Goal: Information Seeking & Learning: Learn about a topic

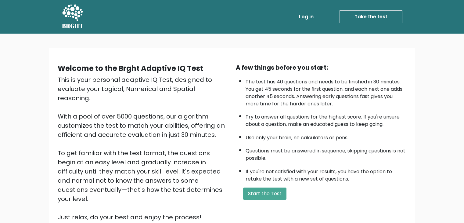
scroll to position [52, 0]
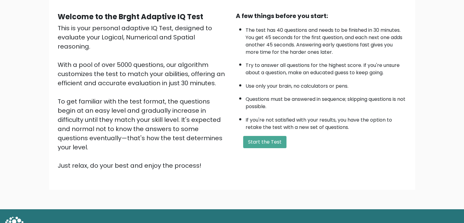
click at [265, 147] on div "A few things before you start: The test has 40 questions and needs to be finish…" at bounding box center [321, 90] width 178 height 159
click at [253, 140] on button "Start the Test" at bounding box center [264, 142] width 43 height 12
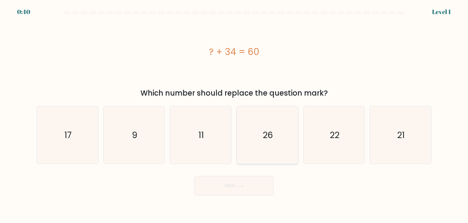
click at [273, 124] on icon "26" at bounding box center [267, 134] width 57 height 57
click at [234, 114] on input "d. 26" at bounding box center [234, 112] width 0 height 3
radio input "true"
click at [235, 188] on button "Next" at bounding box center [234, 186] width 79 height 20
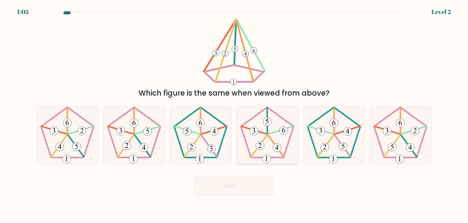
click at [266, 137] on 626 at bounding box center [259, 146] width 16 height 22
click at [234, 114] on input "d." at bounding box center [234, 112] width 0 height 3
radio input "true"
click at [247, 186] on button "Next" at bounding box center [234, 186] width 79 height 20
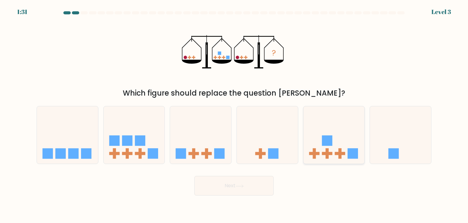
click at [337, 149] on icon at bounding box center [334, 134] width 61 height 51
click at [234, 114] on input "e." at bounding box center [234, 112] width 0 height 3
radio input "true"
click at [232, 185] on button "Next" at bounding box center [234, 186] width 79 height 20
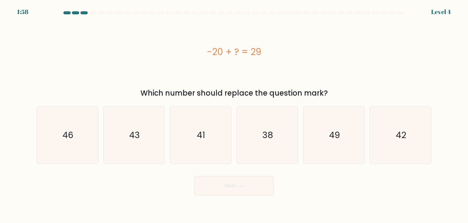
drag, startPoint x: 334, startPoint y: 146, endPoint x: 311, endPoint y: 171, distance: 34.3
click at [335, 146] on icon "49" at bounding box center [334, 134] width 57 height 57
click at [234, 114] on input "e. 49" at bounding box center [234, 112] width 0 height 3
radio input "true"
click at [222, 191] on button "Next" at bounding box center [234, 186] width 79 height 20
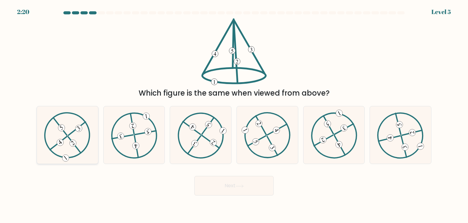
click at [67, 142] on icon at bounding box center [67, 135] width 46 height 46
click at [234, 114] on input "a." at bounding box center [234, 112] width 0 height 3
radio input "true"
click at [240, 185] on icon at bounding box center [240, 185] width 8 height 3
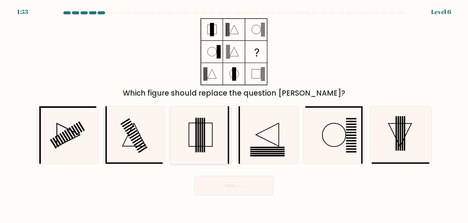
click at [198, 135] on rect at bounding box center [199, 135] width 2 height 34
click at [234, 114] on input "c." at bounding box center [234, 112] width 0 height 3
radio input "true"
click at [229, 182] on button "Next" at bounding box center [234, 186] width 79 height 20
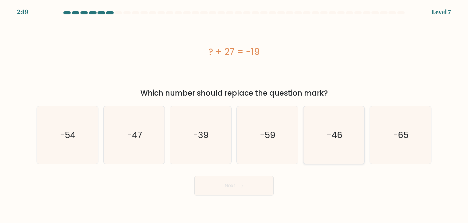
click at [327, 136] on text "-46" at bounding box center [335, 135] width 16 height 12
click at [234, 114] on input "e. -46" at bounding box center [234, 112] width 0 height 3
radio input "true"
click at [240, 184] on icon at bounding box center [240, 185] width 8 height 3
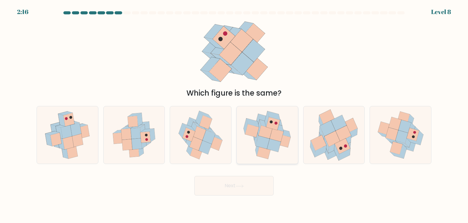
click at [270, 133] on icon at bounding box center [266, 131] width 14 height 13
click at [234, 114] on input "d." at bounding box center [234, 112] width 0 height 3
radio input "true"
click at [241, 189] on button "Next" at bounding box center [234, 186] width 79 height 20
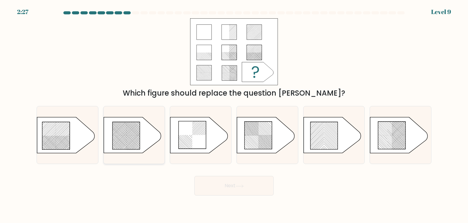
click at [119, 145] on icon at bounding box center [126, 135] width 27 height 27
click at [234, 114] on input "b." at bounding box center [234, 112] width 0 height 3
radio input "true"
click at [241, 187] on icon at bounding box center [240, 185] width 8 height 3
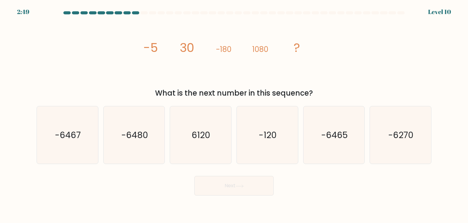
drag, startPoint x: 200, startPoint y: 95, endPoint x: 286, endPoint y: 95, distance: 85.7
click at [286, 95] on div "What is the next number in this sequence?" at bounding box center [234, 93] width 388 height 11
click at [323, 80] on icon "image/svg+xml -5 30 -180 1080 ?" at bounding box center [234, 51] width 183 height 67
click at [151, 150] on icon "-6480" at bounding box center [133, 134] width 57 height 57
click at [234, 114] on input "b. -6480" at bounding box center [234, 112] width 0 height 3
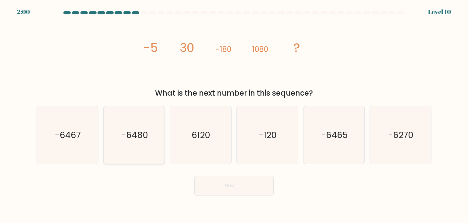
radio input "true"
click at [242, 187] on icon at bounding box center [240, 185] width 8 height 3
click at [231, 184] on button "Next" at bounding box center [234, 186] width 79 height 20
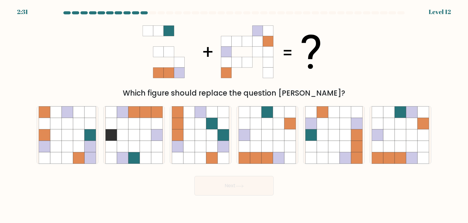
click at [217, 181] on button "Next" at bounding box center [234, 186] width 79 height 20
click at [155, 174] on div "Next" at bounding box center [234, 183] width 402 height 24
click at [408, 151] on icon at bounding box center [412, 147] width 12 height 12
click at [234, 114] on input "f." at bounding box center [234, 112] width 0 height 3
radio input "true"
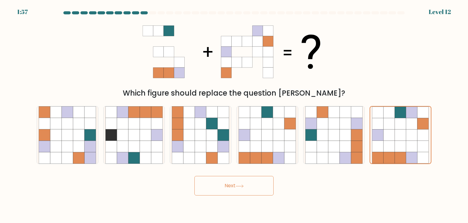
click at [204, 192] on button "Next" at bounding box center [234, 186] width 79 height 20
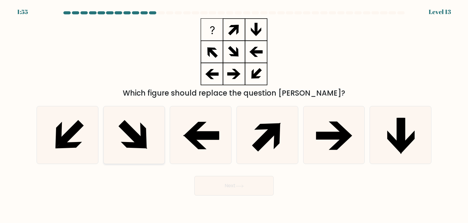
click at [127, 133] on icon at bounding box center [132, 133] width 27 height 27
click at [234, 114] on input "b." at bounding box center [234, 112] width 0 height 3
radio input "true"
click at [244, 187] on icon at bounding box center [240, 185] width 8 height 3
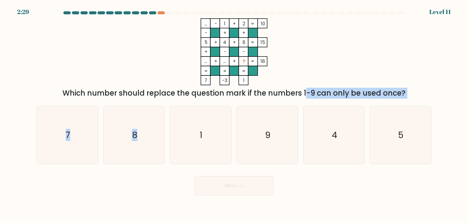
drag, startPoint x: 150, startPoint y: 99, endPoint x: 252, endPoint y: 91, distance: 102.7
click at [252, 91] on form at bounding box center [234, 103] width 468 height 184
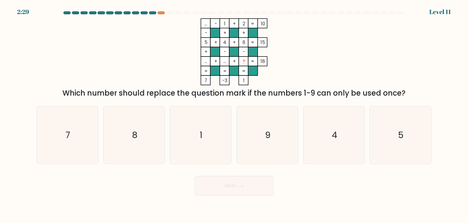
click at [297, 65] on icon "... - 1 + 2 10 - + + 5 + 4 + 6 15 + - - ... + ... + ? = 18 = = = = 7 -3 1 =" at bounding box center [234, 51] width 183 height 67
click at [85, 139] on icon "7" at bounding box center [67, 134] width 57 height 57
click at [234, 114] on input "a. 7" at bounding box center [234, 112] width 0 height 3
radio input "true"
click at [218, 188] on button "Next" at bounding box center [234, 186] width 79 height 20
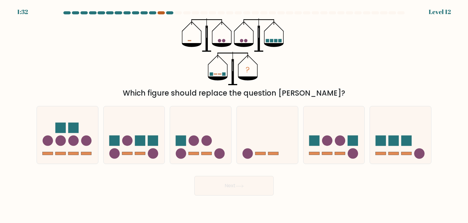
click at [160, 13] on div at bounding box center [161, 12] width 7 height 3
click at [243, 143] on icon at bounding box center [267, 134] width 61 height 51
click at [234, 114] on input "d." at bounding box center [234, 112] width 0 height 3
radio input "true"
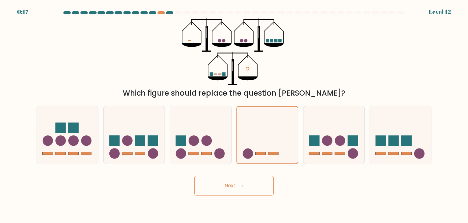
click at [225, 193] on button "Next" at bounding box center [234, 186] width 79 height 20
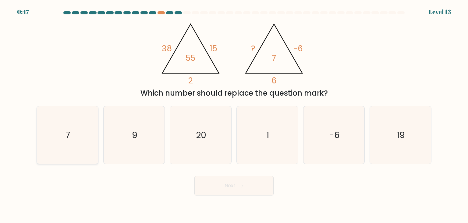
click at [77, 150] on icon "7" at bounding box center [67, 134] width 57 height 57
click at [234, 114] on input "a. 7" at bounding box center [234, 112] width 0 height 3
radio input "true"
click at [238, 186] on icon at bounding box center [240, 185] width 8 height 3
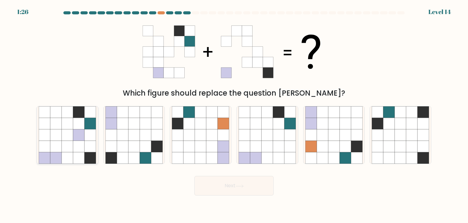
click at [74, 141] on icon at bounding box center [79, 147] width 12 height 12
click at [234, 114] on input "a." at bounding box center [234, 112] width 0 height 3
radio input "true"
click at [240, 183] on button "Next" at bounding box center [234, 186] width 79 height 20
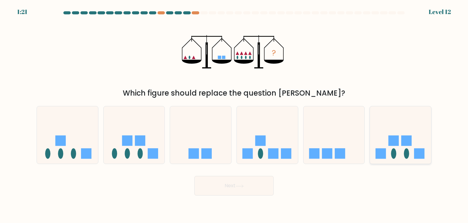
click at [403, 136] on rect at bounding box center [407, 140] width 10 height 10
click at [234, 114] on input "f." at bounding box center [234, 112] width 0 height 3
radio input "true"
click at [215, 197] on body "1:20 Level 12" at bounding box center [234, 111] width 468 height 223
click at [235, 185] on button "Next" at bounding box center [234, 186] width 79 height 20
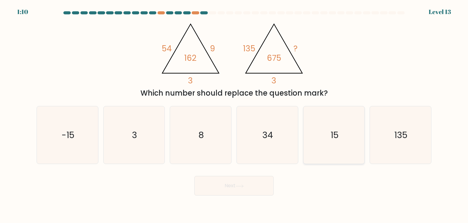
drag, startPoint x: 351, startPoint y: 144, endPoint x: 341, endPoint y: 148, distance: 11.4
click at [351, 145] on icon "15" at bounding box center [334, 134] width 57 height 57
click at [234, 114] on input "e. 15" at bounding box center [234, 112] width 0 height 3
radio input "true"
click at [216, 187] on button "Next" at bounding box center [234, 186] width 79 height 20
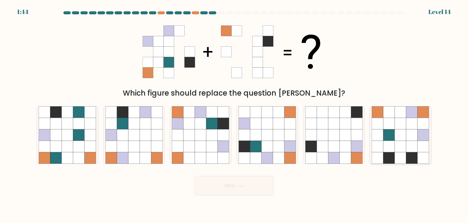
click at [392, 123] on icon at bounding box center [390, 124] width 12 height 12
click at [234, 114] on input "f." at bounding box center [234, 112] width 0 height 3
radio input "true"
click at [141, 151] on icon at bounding box center [146, 147] width 12 height 12
click at [234, 114] on input "b." at bounding box center [234, 112] width 0 height 3
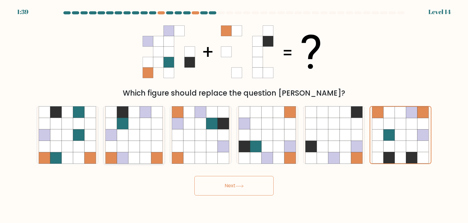
radio input "true"
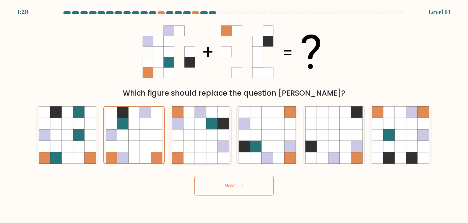
click at [192, 120] on icon at bounding box center [190, 124] width 12 height 12
click at [234, 114] on input "c." at bounding box center [234, 112] width 0 height 3
radio input "true"
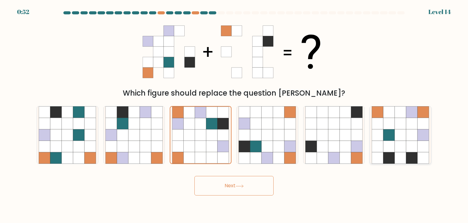
drag, startPoint x: 395, startPoint y: 127, endPoint x: 399, endPoint y: 128, distance: 4.6
click at [395, 127] on icon at bounding box center [401, 124] width 12 height 12
click at [234, 114] on input "f." at bounding box center [234, 112] width 0 height 3
radio input "true"
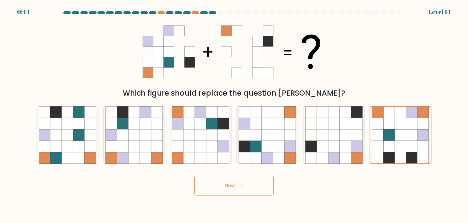
drag, startPoint x: 246, startPoint y: 184, endPoint x: 259, endPoint y: 177, distance: 15.6
click at [246, 184] on button "Next" at bounding box center [234, 186] width 79 height 20
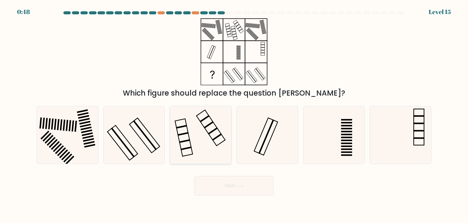
click at [208, 127] on icon at bounding box center [200, 134] width 57 height 57
click at [234, 114] on input "c." at bounding box center [234, 112] width 0 height 3
radio input "true"
click at [418, 143] on icon at bounding box center [400, 134] width 57 height 57
click at [234, 114] on input "f." at bounding box center [234, 112] width 0 height 3
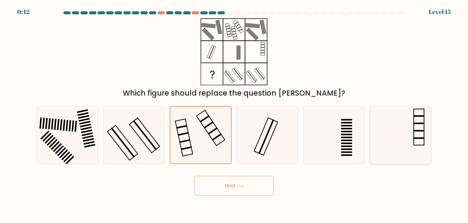
radio input "true"
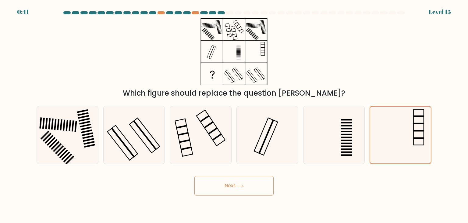
click at [248, 189] on button "Next" at bounding box center [234, 186] width 79 height 20
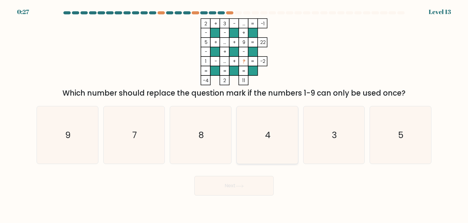
click at [265, 130] on text "4" at bounding box center [267, 135] width 5 height 12
click at [234, 114] on input "d. 4" at bounding box center [234, 112] width 0 height 3
radio input "true"
click at [241, 173] on div "Next" at bounding box center [234, 183] width 402 height 24
click at [232, 188] on button "Next" at bounding box center [234, 186] width 79 height 20
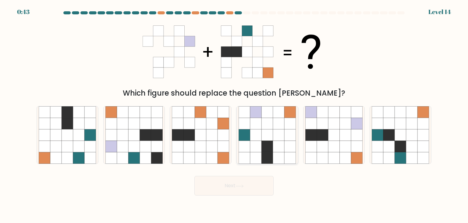
click at [260, 135] on icon at bounding box center [256, 135] width 12 height 12
click at [234, 114] on input "d." at bounding box center [234, 112] width 0 height 3
radio input "true"
click at [245, 176] on button "Next" at bounding box center [234, 186] width 79 height 20
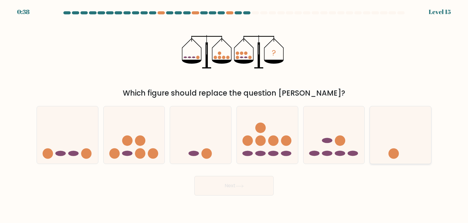
click at [400, 145] on icon at bounding box center [400, 134] width 61 height 51
click at [234, 114] on input "f." at bounding box center [234, 112] width 0 height 3
radio input "true"
click at [337, 151] on icon at bounding box center [334, 134] width 61 height 51
click at [234, 114] on input "e." at bounding box center [234, 112] width 0 height 3
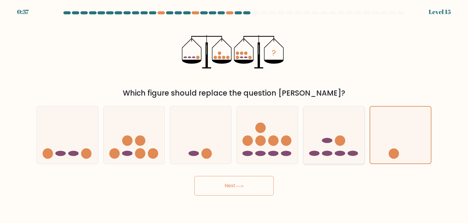
radio input "true"
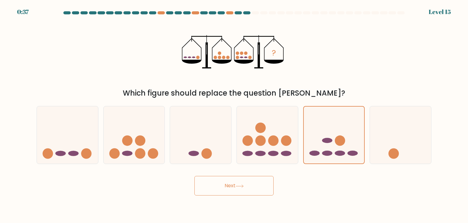
click at [299, 146] on div "d." at bounding box center [267, 135] width 67 height 58
click at [264, 143] on circle at bounding box center [261, 140] width 10 height 10
click at [234, 114] on input "d." at bounding box center [234, 112] width 0 height 3
radio input "true"
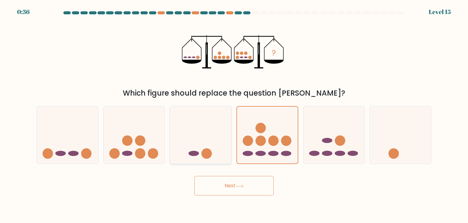
click at [214, 153] on icon at bounding box center [200, 134] width 61 height 51
click at [234, 114] on input "c." at bounding box center [234, 112] width 0 height 3
radio input "true"
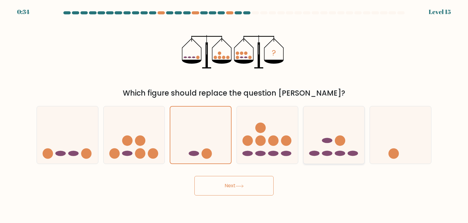
drag, startPoint x: 317, startPoint y: 136, endPoint x: 322, endPoint y: 153, distance: 17.8
click at [317, 136] on icon at bounding box center [334, 134] width 61 height 51
click at [234, 114] on input "e." at bounding box center [234, 112] width 0 height 3
radio input "true"
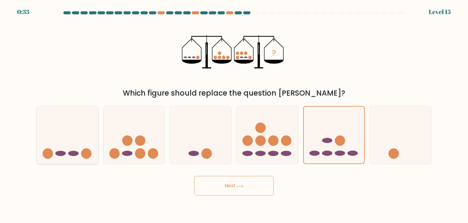
click at [63, 142] on icon at bounding box center [67, 134] width 61 height 51
click at [234, 114] on input "a." at bounding box center [234, 112] width 0 height 3
radio input "true"
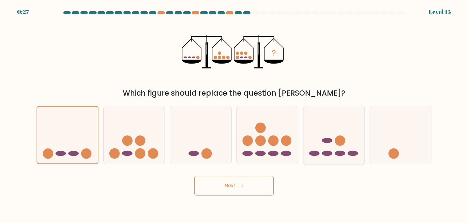
click at [329, 144] on icon at bounding box center [334, 134] width 61 height 51
click at [234, 114] on input "e." at bounding box center [234, 112] width 0 height 3
radio input "true"
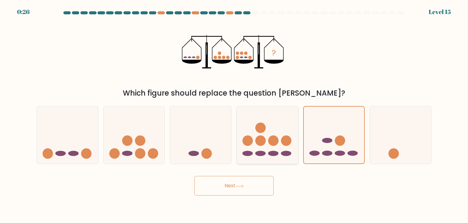
click at [276, 138] on circle at bounding box center [273, 140] width 10 height 10
click at [234, 114] on input "d." at bounding box center [234, 112] width 0 height 3
radio input "true"
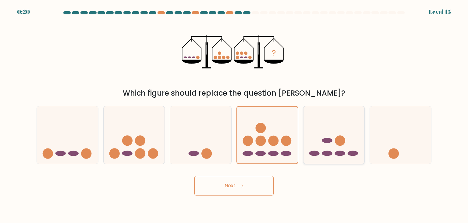
click at [328, 136] on icon at bounding box center [334, 134] width 61 height 51
click at [234, 114] on input "e." at bounding box center [234, 112] width 0 height 3
radio input "true"
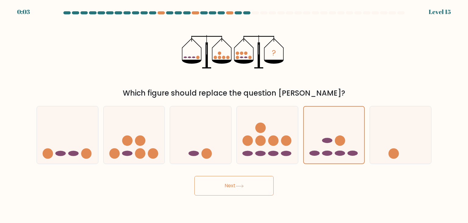
click at [229, 184] on button "Next" at bounding box center [234, 186] width 79 height 20
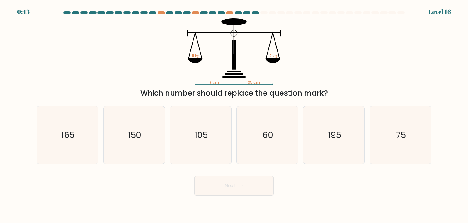
drag, startPoint x: 164, startPoint y: 91, endPoint x: 364, endPoint y: 71, distance: 200.4
click at [328, 84] on div "? cm 165 cm 11 kg 7 kg Which number should replace the question mark?" at bounding box center [234, 58] width 402 height 80
click at [365, 69] on div "? cm 165 cm 11 kg 7 kg Which number should replace the question mark?" at bounding box center [234, 58] width 402 height 80
click at [218, 137] on icon "105" at bounding box center [200, 134] width 57 height 57
click at [234, 114] on input "c. 105" at bounding box center [234, 112] width 0 height 3
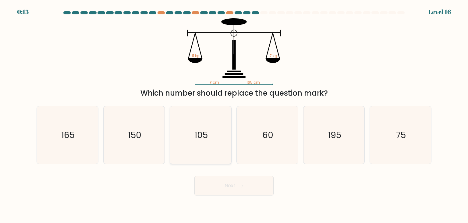
radio input "true"
click at [250, 186] on button "Next" at bounding box center [234, 186] width 79 height 20
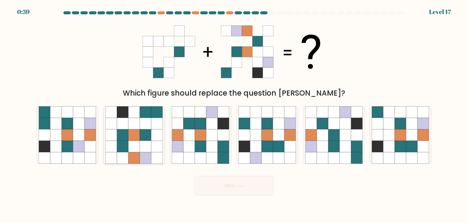
click at [121, 148] on icon at bounding box center [123, 147] width 12 height 12
click at [234, 114] on input "b." at bounding box center [234, 112] width 0 height 3
radio input "true"
click at [202, 149] on icon at bounding box center [201, 147] width 12 height 12
click at [234, 114] on input "c." at bounding box center [234, 112] width 0 height 3
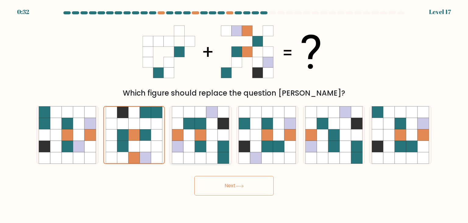
radio input "true"
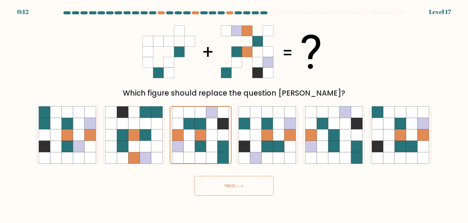
click at [226, 183] on button "Next" at bounding box center [234, 186] width 79 height 20
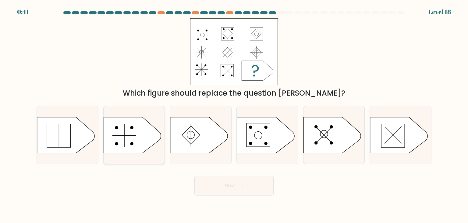
click at [129, 144] on icon at bounding box center [132, 135] width 57 height 36
click at [234, 114] on input "b." at bounding box center [234, 112] width 0 height 3
radio input "true"
click at [254, 141] on icon at bounding box center [265, 135] width 57 height 36
click at [234, 114] on input "d." at bounding box center [234, 112] width 0 height 3
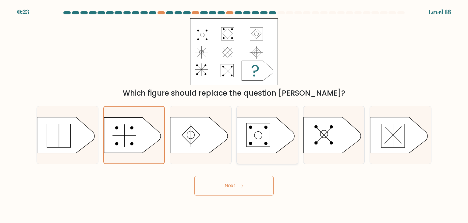
radio input "true"
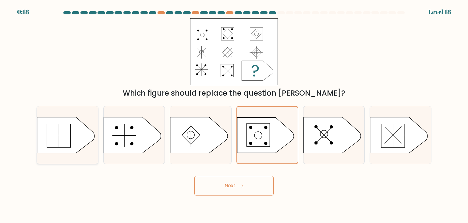
click at [70, 134] on icon at bounding box center [65, 135] width 57 height 36
click at [234, 114] on input "a." at bounding box center [234, 112] width 0 height 3
radio input "true"
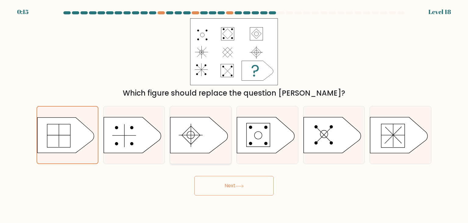
drag, startPoint x: 193, startPoint y: 136, endPoint x: 196, endPoint y: 139, distance: 4.6
click at [193, 136] on rect at bounding box center [191, 135] width 18 height 18
click at [234, 114] on input "c." at bounding box center [234, 112] width 0 height 3
radio input "true"
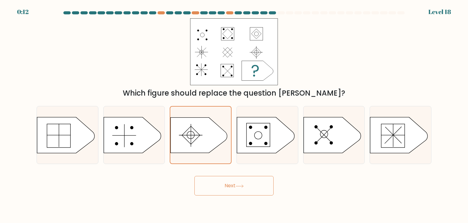
click at [238, 185] on icon at bounding box center [240, 185] width 8 height 3
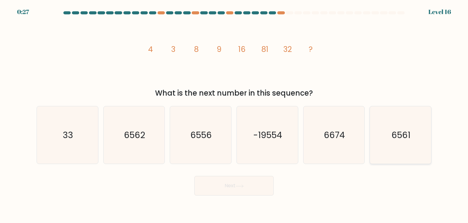
click at [421, 137] on icon "6561" at bounding box center [400, 134] width 57 height 57
click at [234, 114] on input "f. 6561" at bounding box center [234, 112] width 0 height 3
radio input "true"
click at [220, 184] on button "Next" at bounding box center [234, 186] width 79 height 20
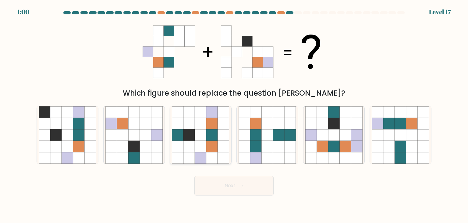
click at [204, 139] on icon at bounding box center [201, 135] width 12 height 12
click at [234, 114] on input "c." at bounding box center [234, 112] width 0 height 3
radio input "true"
drag, startPoint x: 219, startPoint y: 186, endPoint x: 223, endPoint y: 186, distance: 4.0
click at [220, 186] on button "Next" at bounding box center [234, 186] width 79 height 20
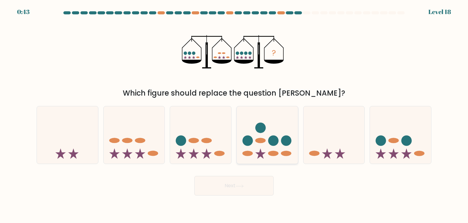
click at [267, 144] on icon at bounding box center [267, 134] width 61 height 51
click at [234, 114] on input "d." at bounding box center [234, 112] width 0 height 3
radio input "true"
click at [164, 156] on icon at bounding box center [134, 134] width 61 height 51
click at [234, 114] on input "b." at bounding box center [234, 112] width 0 height 3
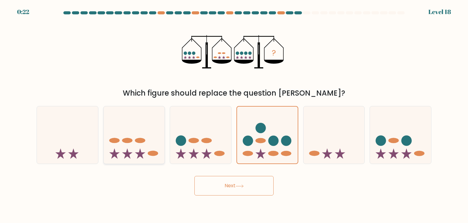
radio input "true"
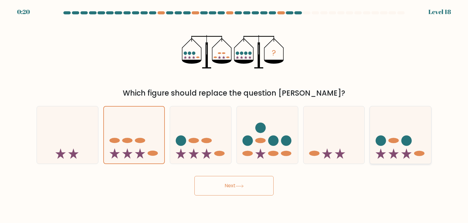
click at [395, 133] on icon at bounding box center [400, 134] width 61 height 51
click at [234, 114] on input "f." at bounding box center [234, 112] width 0 height 3
radio input "true"
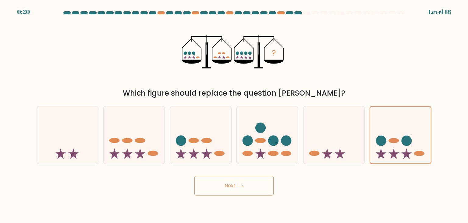
drag, startPoint x: 244, startPoint y: 191, endPoint x: 241, endPoint y: 191, distance: 3.4
click at [244, 191] on button "Next" at bounding box center [234, 186] width 79 height 20
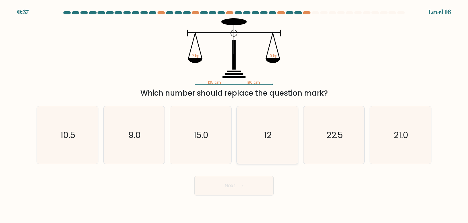
click at [252, 152] on icon "12" at bounding box center [267, 134] width 57 height 57
click at [234, 114] on input "d. 12" at bounding box center [234, 112] width 0 height 3
radio input "true"
click at [254, 183] on button "Next" at bounding box center [234, 186] width 79 height 20
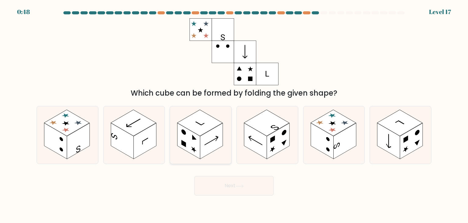
click at [207, 143] on rect at bounding box center [211, 141] width 23 height 36
click at [234, 114] on input "c." at bounding box center [234, 112] width 0 height 3
radio input "true"
click at [398, 142] on rect at bounding box center [388, 141] width 23 height 36
click at [234, 114] on input "f." at bounding box center [234, 112] width 0 height 3
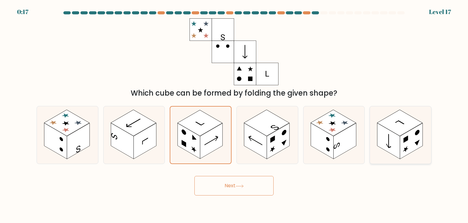
radio input "true"
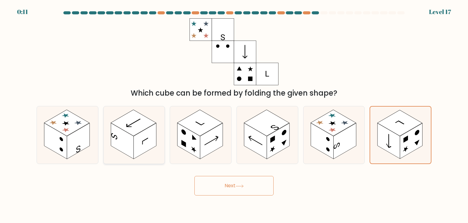
click at [134, 152] on rect at bounding box center [145, 141] width 23 height 36
click at [234, 114] on input "b." at bounding box center [234, 112] width 0 height 3
radio input "true"
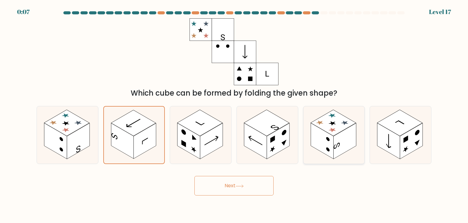
click at [334, 143] on rect at bounding box center [322, 141] width 23 height 36
click at [234, 114] on input "e." at bounding box center [234, 112] width 0 height 3
radio input "true"
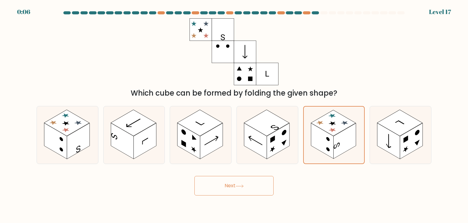
click at [253, 199] on body "0:06 Level 17" at bounding box center [234, 111] width 468 height 223
click at [230, 185] on button "Next" at bounding box center [234, 186] width 79 height 20
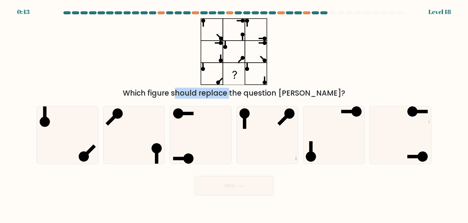
drag, startPoint x: 197, startPoint y: 91, endPoint x: 294, endPoint y: 71, distance: 98.7
click at [292, 72] on div "Which figure should replace the question mark?" at bounding box center [234, 58] width 402 height 80
click at [328, 51] on div "Which figure should replace the question mark?" at bounding box center [234, 58] width 402 height 80
click at [245, 136] on icon at bounding box center [267, 134] width 57 height 57
click at [234, 114] on input "d." at bounding box center [234, 112] width 0 height 3
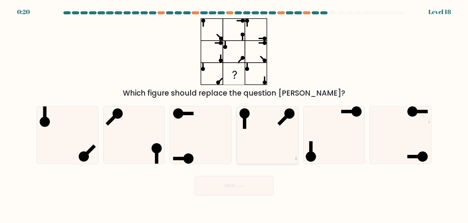
radio input "true"
click at [342, 134] on icon at bounding box center [334, 134] width 57 height 57
click at [234, 114] on input "e." at bounding box center [234, 112] width 0 height 3
radio input "true"
click at [395, 135] on icon at bounding box center [400, 134] width 57 height 57
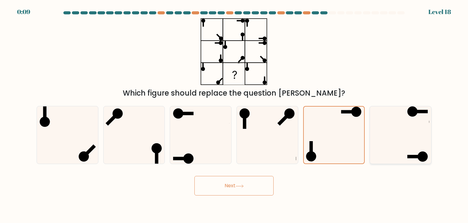
click at [234, 114] on input "f." at bounding box center [234, 112] width 0 height 3
radio input "true"
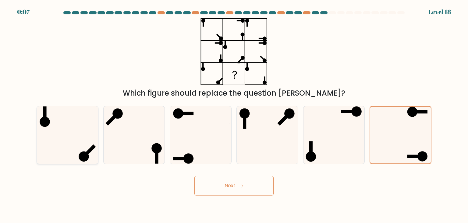
click at [38, 117] on div at bounding box center [68, 135] width 62 height 58
click at [234, 114] on input "a." at bounding box center [234, 112] width 0 height 3
radio input "true"
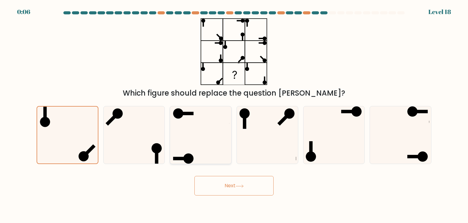
click at [217, 130] on icon at bounding box center [200, 134] width 57 height 57
click at [234, 114] on input "c." at bounding box center [234, 112] width 0 height 3
radio input "true"
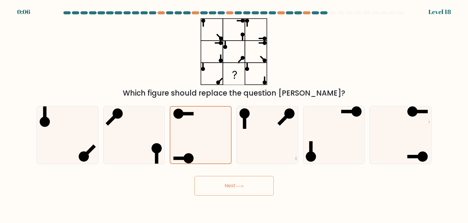
click at [216, 188] on button "Next" at bounding box center [234, 186] width 79 height 20
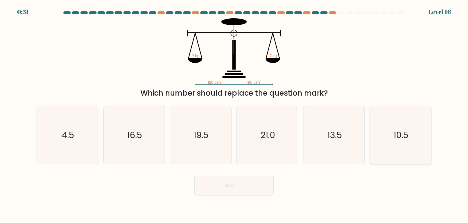
click at [413, 140] on icon "10.5" at bounding box center [400, 134] width 57 height 57
click at [234, 114] on input "f. 10.5" at bounding box center [234, 112] width 0 height 3
radio input "true"
click at [242, 189] on button "Next" at bounding box center [234, 186] width 79 height 20
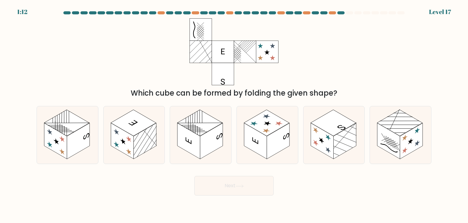
drag, startPoint x: 141, startPoint y: 94, endPoint x: 334, endPoint y: 89, distance: 193.7
click at [334, 89] on div "Which cube can be formed by folding the given shape?" at bounding box center [234, 93] width 388 height 11
click at [372, 61] on div "Which cube can be formed by folding the given shape?" at bounding box center [234, 58] width 402 height 80
click at [198, 135] on rect at bounding box center [189, 141] width 23 height 36
click at [234, 114] on input "c." at bounding box center [234, 112] width 0 height 3
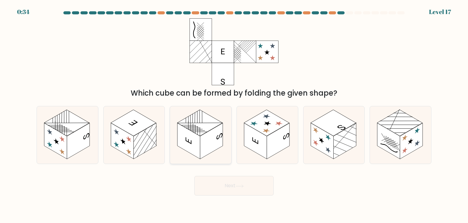
radio input "true"
drag, startPoint x: 237, startPoint y: 190, endPoint x: 236, endPoint y: 196, distance: 6.5
click at [237, 189] on button "Next" at bounding box center [234, 186] width 79 height 20
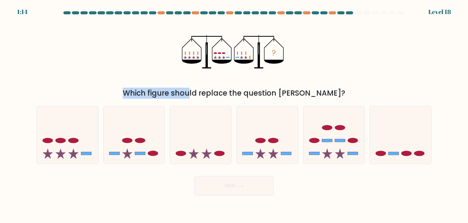
drag, startPoint x: 160, startPoint y: 95, endPoint x: 330, endPoint y: 69, distance: 172.1
click at [327, 70] on div "? Which figure should replace the question mark?" at bounding box center [234, 58] width 402 height 80
click at [348, 65] on div "? Which figure should replace the question mark?" at bounding box center [234, 58] width 402 height 80
click at [285, 143] on icon at bounding box center [267, 134] width 61 height 51
click at [234, 114] on input "d." at bounding box center [234, 112] width 0 height 3
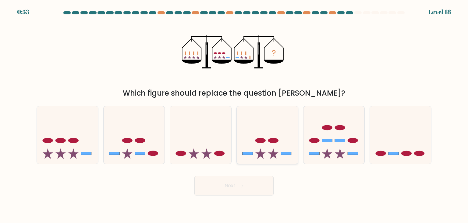
radio input "true"
click at [239, 190] on button "Next" at bounding box center [234, 186] width 79 height 20
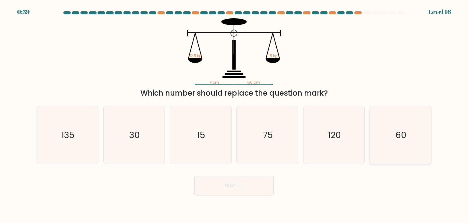
click at [402, 146] on icon "60" at bounding box center [400, 134] width 57 height 57
click at [234, 114] on input "f. 60" at bounding box center [234, 112] width 0 height 3
radio input "true"
click at [240, 187] on icon at bounding box center [240, 185] width 8 height 3
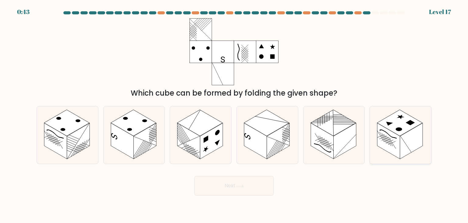
click at [410, 147] on rect at bounding box center [411, 141] width 23 height 36
click at [234, 114] on input "f." at bounding box center [234, 112] width 0 height 3
radio input "true"
click at [232, 184] on button "Next" at bounding box center [234, 186] width 79 height 20
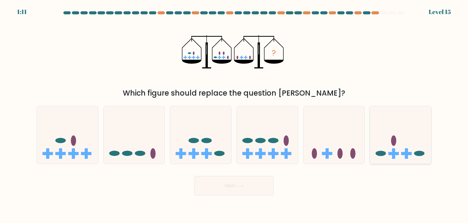
click at [405, 156] on icon at bounding box center [400, 134] width 61 height 51
click at [234, 114] on input "f." at bounding box center [234, 112] width 0 height 3
radio input "true"
click at [349, 187] on div "Next" at bounding box center [234, 183] width 402 height 24
click at [208, 139] on ellipse at bounding box center [207, 140] width 10 height 5
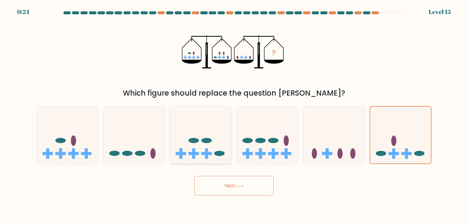
click at [234, 114] on input "c." at bounding box center [234, 112] width 0 height 3
radio input "true"
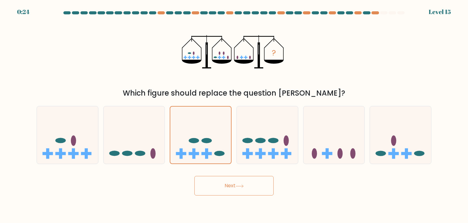
click at [242, 190] on button "Next" at bounding box center [234, 186] width 79 height 20
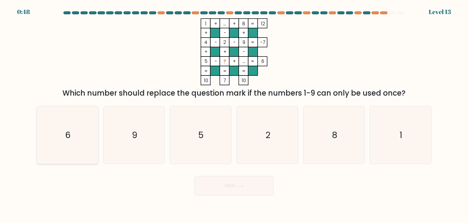
click at [63, 142] on icon "6" at bounding box center [67, 134] width 57 height 57
click at [234, 114] on input "a. 6" at bounding box center [234, 112] width 0 height 3
radio input "true"
click at [216, 186] on button "Next" at bounding box center [234, 186] width 79 height 20
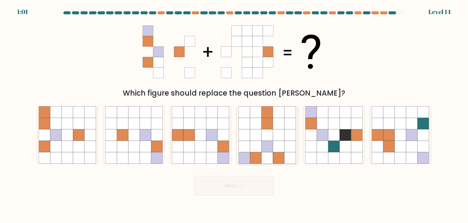
click at [259, 130] on icon at bounding box center [256, 135] width 12 height 12
click at [234, 114] on input "d." at bounding box center [234, 112] width 0 height 3
radio input "true"
click at [234, 194] on button "Next" at bounding box center [234, 186] width 79 height 20
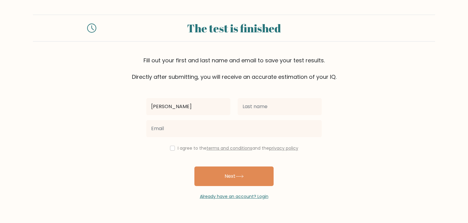
type input "Divyansh"
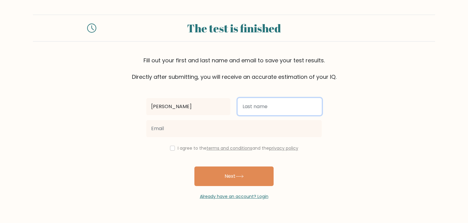
click at [266, 113] on input "text" at bounding box center [280, 106] width 84 height 17
type input "Garg"
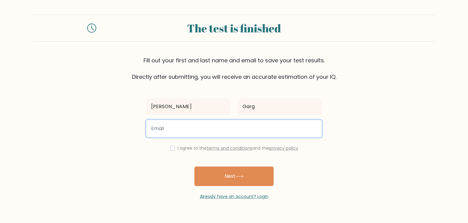
click at [178, 133] on input "email" at bounding box center [234, 128] width 176 height 17
type input "gargdivyansh02@gmail.com"
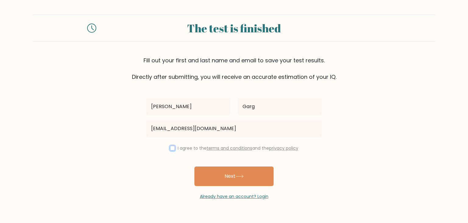
click at [172, 147] on input "checkbox" at bounding box center [172, 147] width 5 height 5
checkbox input "true"
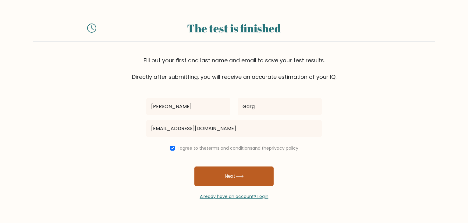
click at [224, 179] on button "Next" at bounding box center [234, 176] width 79 height 20
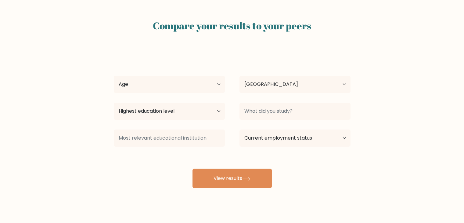
select select "IN"
click at [195, 104] on select "Highest education level No schooling Primary Lower Secondary Upper Secondary Oc…" at bounding box center [169, 110] width 111 height 17
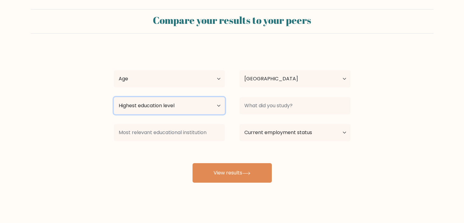
scroll to position [6, 0]
click at [150, 110] on select "Highest education level No schooling Primary Lower Secondary Upper Secondary Oc…" at bounding box center [169, 105] width 111 height 17
select select "bachelors_degree"
click at [114, 97] on select "Highest education level No schooling Primary Lower Secondary Upper Secondary Oc…" at bounding box center [169, 105] width 111 height 17
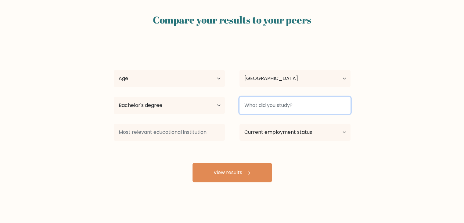
click at [287, 111] on input at bounding box center [294, 105] width 111 height 17
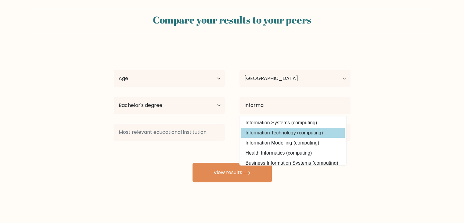
click at [286, 130] on option "Information Technology (computing)" at bounding box center [293, 133] width 104 height 10
type input "Information Technology"
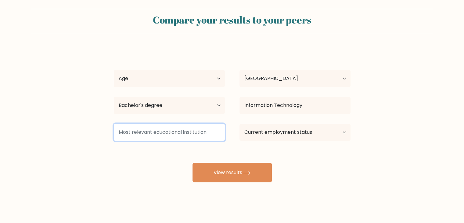
click at [163, 139] on input at bounding box center [169, 131] width 111 height 17
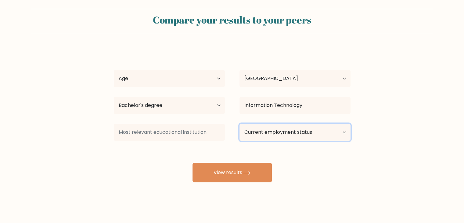
click at [273, 135] on select "Current employment status Employed Student Retired Other / prefer not to answer" at bounding box center [294, 131] width 111 height 17
click at [239, 123] on select "Current employment status Employed Student Retired Other / prefer not to answer" at bounding box center [294, 131] width 111 height 17
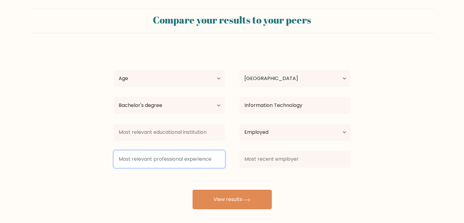
click at [165, 158] on input at bounding box center [169, 158] width 111 height 17
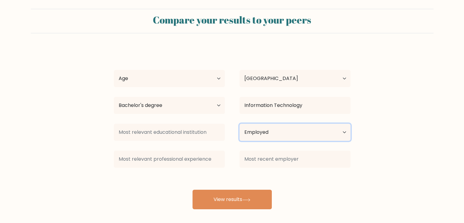
click at [274, 134] on select "Current employment status Employed Student Retired Other / prefer not to answer" at bounding box center [294, 131] width 111 height 17
select select "other"
click at [239, 123] on select "Current employment status Employed Student Retired Other / prefer not to answer" at bounding box center [294, 131] width 111 height 17
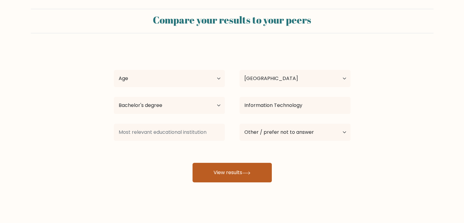
click at [228, 174] on button "View results" at bounding box center [231, 173] width 79 height 20
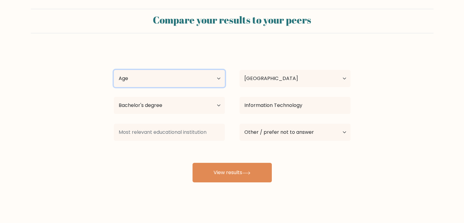
click at [150, 75] on select "Age Under 18 years old 18-24 years old 25-34 years old 35-44 years old 45-54 ye…" at bounding box center [169, 78] width 111 height 17
select select "18_24"
click at [114, 70] on select "Age Under 18 years old 18-24 years old 25-34 years old 35-44 years old 45-54 ye…" at bounding box center [169, 78] width 111 height 17
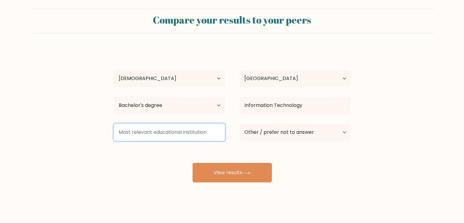
click at [152, 130] on input at bounding box center [169, 131] width 111 height 17
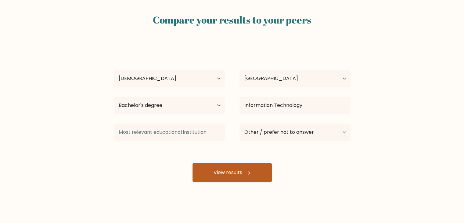
click at [210, 177] on button "View results" at bounding box center [231, 173] width 79 height 20
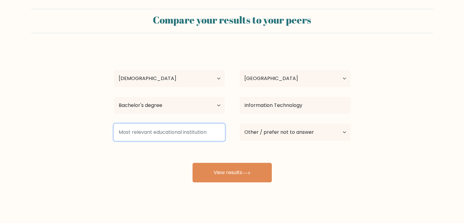
click at [163, 137] on input at bounding box center [169, 131] width 111 height 17
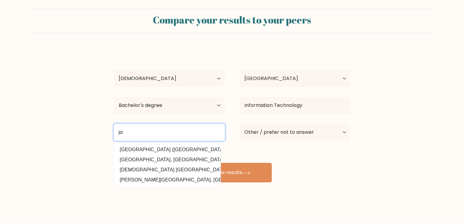
type input "j"
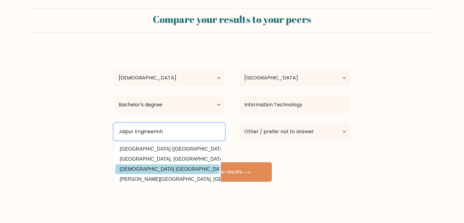
scroll to position [0, 0]
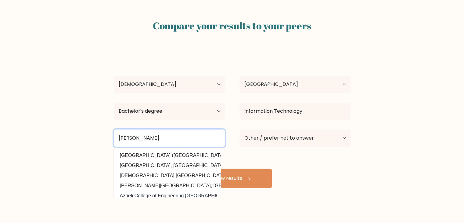
type input "J"
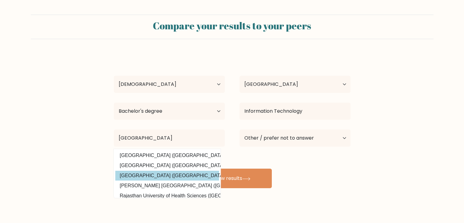
click at [158, 176] on option "Rajasthan Technical University Kota (India)" at bounding box center [167, 175] width 104 height 10
type input "Rajasthan Technical University Kota"
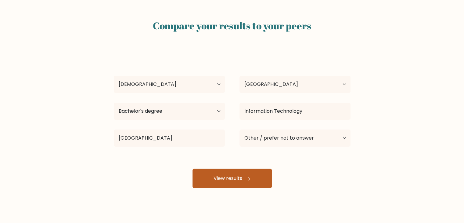
click at [222, 173] on button "View results" at bounding box center [231, 178] width 79 height 20
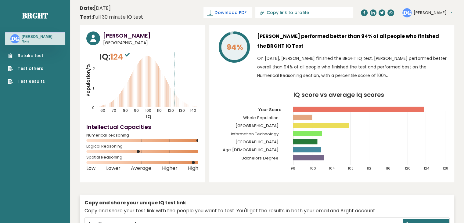
click at [243, 10] on span "Download PDF" at bounding box center [230, 12] width 32 height 6
click at [459, 218] on div at bounding box center [459, 218] width 0 height 0
drag, startPoint x: 324, startPoint y: 36, endPoint x: 380, endPoint y: 35, distance: 56.7
click at [380, 35] on h3 "Divyansh Garg performed better than 94% of all people who finished the BRGHT IQ…" at bounding box center [352, 41] width 191 height 20
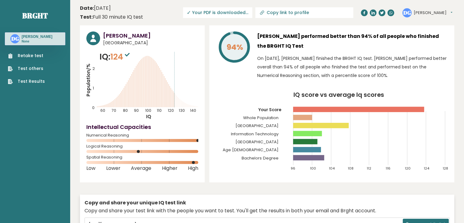
drag, startPoint x: 260, startPoint y: 48, endPoint x: 294, endPoint y: 45, distance: 34.2
click at [294, 45] on h3 "Divyansh Garg performed better than 94% of all people who finished the BRGHT IQ…" at bounding box center [352, 41] width 191 height 20
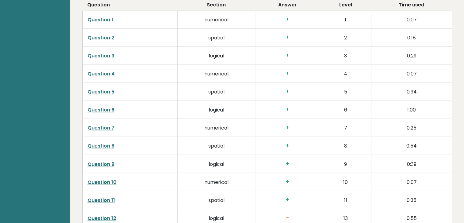
scroll to position [1122, 0]
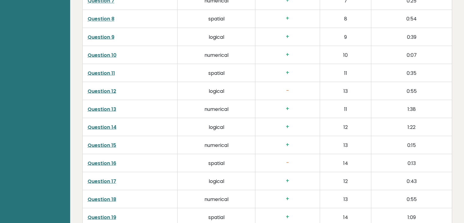
drag, startPoint x: 110, startPoint y: 91, endPoint x: 263, endPoint y: 66, distance: 155.3
click at [263, 66] on td "+" at bounding box center [287, 72] width 65 height 18
click at [99, 91] on link "Question 12" at bounding box center [102, 90] width 29 height 7
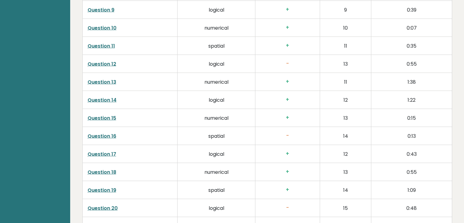
scroll to position [1151, 0]
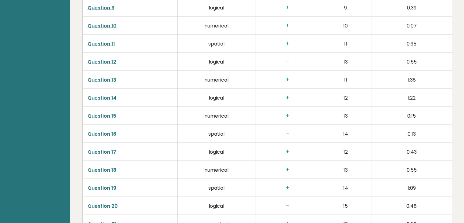
click at [95, 132] on link "Question 16" at bounding box center [102, 133] width 29 height 7
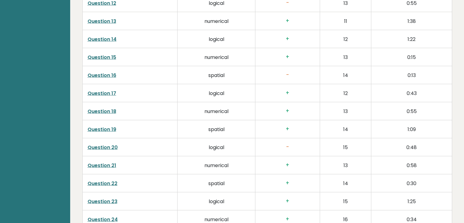
scroll to position [1210, 0]
click at [106, 143] on link "Question 20" at bounding box center [103, 146] width 30 height 7
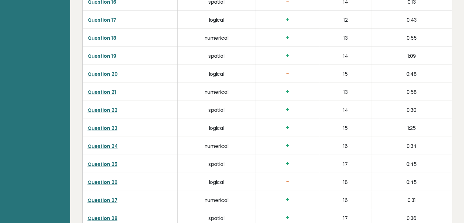
scroll to position [1289, 0]
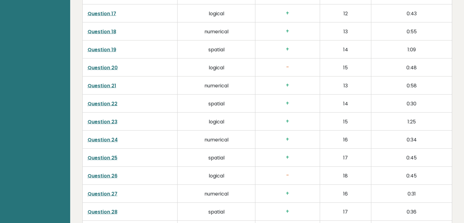
click at [109, 176] on link "Question 26" at bounding box center [103, 175] width 30 height 7
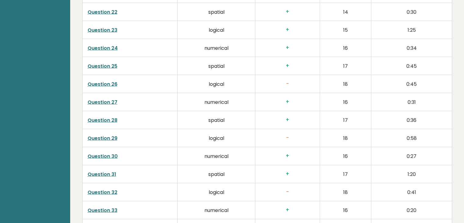
click at [113, 136] on link "Question 29" at bounding box center [103, 137] width 30 height 7
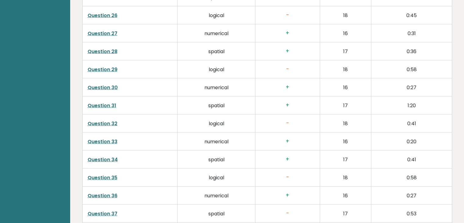
scroll to position [1451, 0]
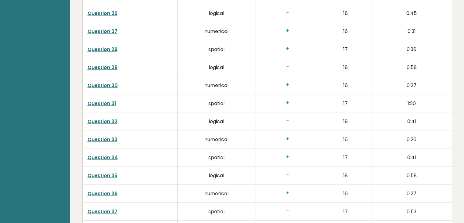
click at [108, 121] on link "Question 32" at bounding box center [103, 121] width 30 height 7
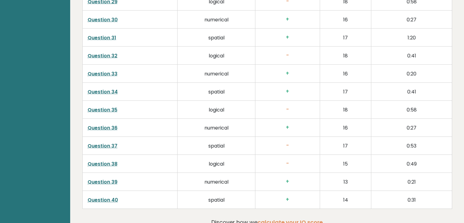
scroll to position [1519, 0]
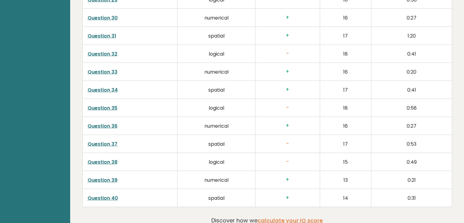
click at [109, 105] on link "Question 35" at bounding box center [103, 107] width 30 height 7
click at [112, 142] on link "Question 37" at bounding box center [103, 143] width 30 height 7
click at [106, 159] on link "Question 38" at bounding box center [103, 161] width 30 height 7
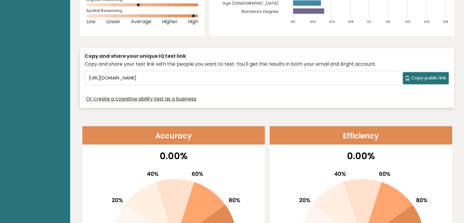
scroll to position [0, 0]
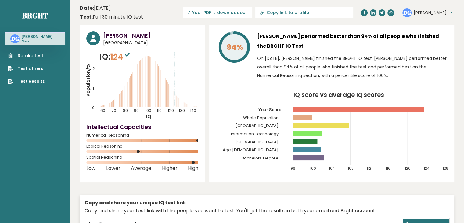
click at [117, 54] on span "124" at bounding box center [120, 56] width 21 height 11
click at [212, 87] on div "94% Divyansh Garg performed better than 94% of all people who finished the BRGH…" at bounding box center [331, 103] width 245 height 157
drag, startPoint x: 113, startPoint y: 57, endPoint x: 124, endPoint y: 56, distance: 11.6
click at [124, 56] on span "124" at bounding box center [120, 56] width 21 height 11
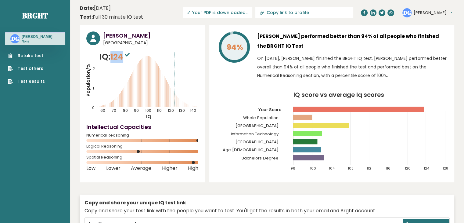
click at [124, 56] on span "124" at bounding box center [120, 56] width 21 height 11
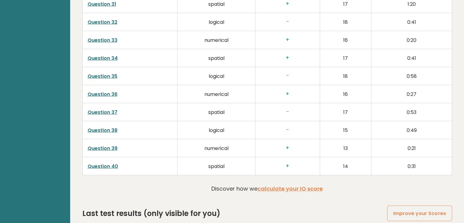
scroll to position [1586, 0]
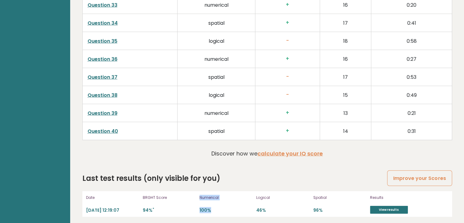
drag, startPoint x: 197, startPoint y: 206, endPoint x: 212, endPoint y: 207, distance: 14.7
click at [212, 207] on div "Date 2025-09-07 12:19:07 BRGHT Score 94% * Numerical 100% Logical 46% Spatial 9…" at bounding box center [267, 204] width 370 height 26
click at [212, 207] on p "100%" at bounding box center [225, 210] width 53 height 6
drag, startPoint x: 255, startPoint y: 205, endPoint x: 264, endPoint y: 206, distance: 9.2
click at [264, 206] on div "Date 2025-09-07 12:19:07 BRGHT Score 94% * Numerical 100% Logical 46% Spatial 9…" at bounding box center [267, 204] width 370 height 26
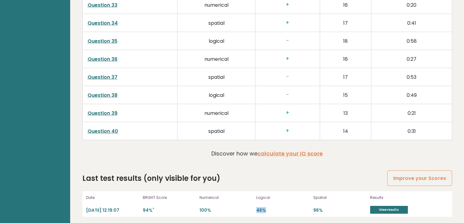
click at [264, 207] on p "46%" at bounding box center [282, 210] width 53 height 6
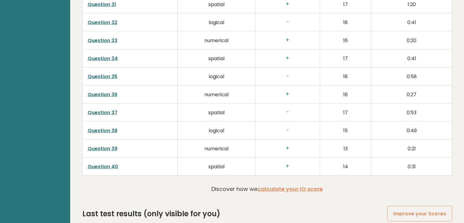
scroll to position [1548, 0]
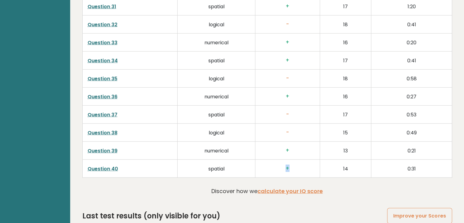
drag, startPoint x: 289, startPoint y: 162, endPoint x: 283, endPoint y: 163, distance: 6.1
click at [283, 165] on h3 "+" at bounding box center [287, 168] width 55 height 6
drag, startPoint x: 285, startPoint y: 146, endPoint x: 289, endPoint y: 145, distance: 3.7
click at [289, 147] on h3 "+" at bounding box center [287, 150] width 55 height 6
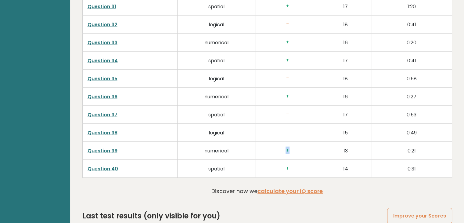
click at [289, 147] on h3 "+" at bounding box center [287, 150] width 55 height 6
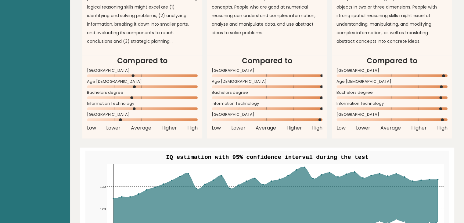
scroll to position [600, 0]
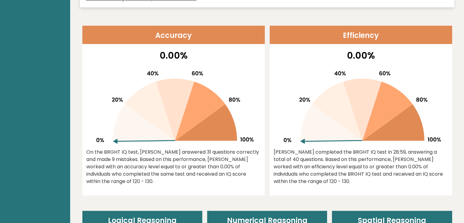
scroll to position [247, 0]
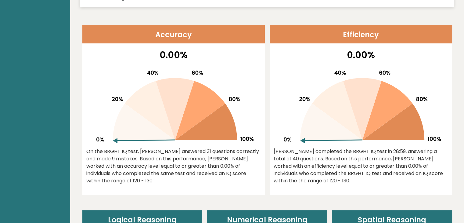
click at [377, 115] on icon at bounding box center [387, 110] width 50 height 59
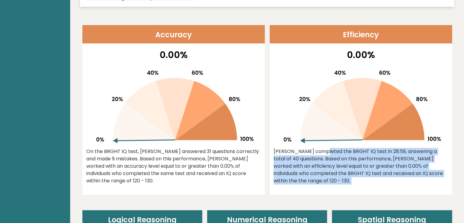
click at [377, 115] on icon at bounding box center [387, 110] width 50 height 59
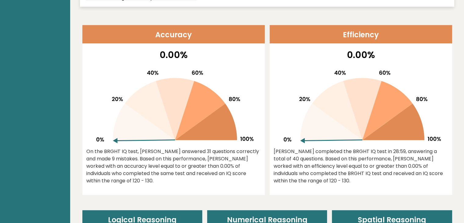
click at [377, 115] on icon at bounding box center [387, 110] width 50 height 59
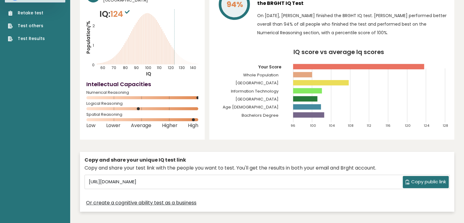
scroll to position [0, 0]
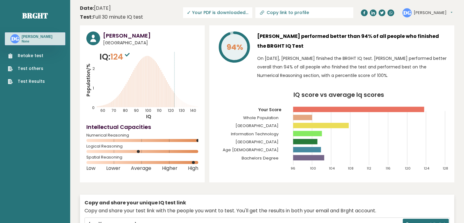
click at [304, 161] on icon "IQ score vs average Iq scores 96 100 104 108 112 116 120 124 128 Your Score Who…" at bounding box center [332, 134] width 232 height 84
click at [424, 13] on button "[PERSON_NAME]" at bounding box center [432, 13] width 39 height 6
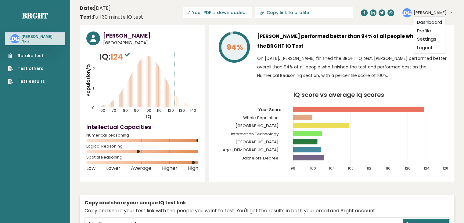
click at [424, 13] on button "[PERSON_NAME]" at bounding box center [432, 13] width 39 height 6
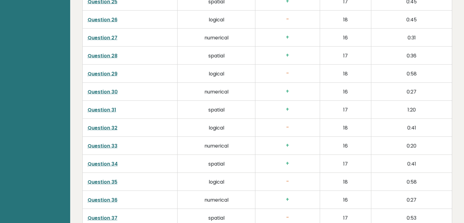
scroll to position [1586, 0]
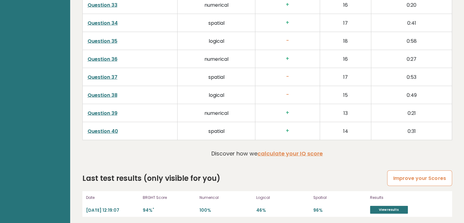
click at [410, 180] on link "Improve your Scores" at bounding box center [419, 178] width 65 height 16
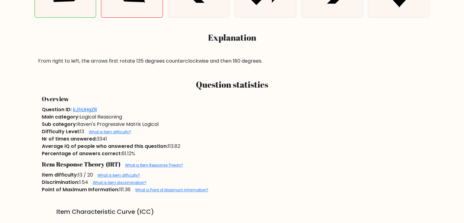
scroll to position [245, 0]
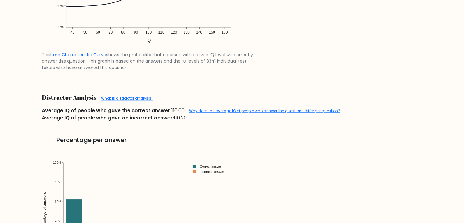
scroll to position [563, 0]
drag, startPoint x: 107, startPoint y: 113, endPoint x: 150, endPoint y: 108, distance: 43.3
click at [150, 108] on span "Average IQ of people who gave the correct answer:" at bounding box center [107, 110] width 130 height 7
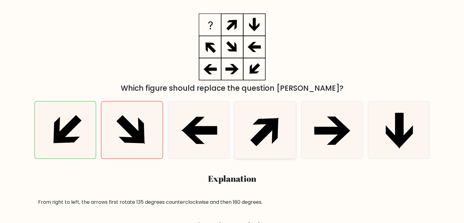
scroll to position [102, 0]
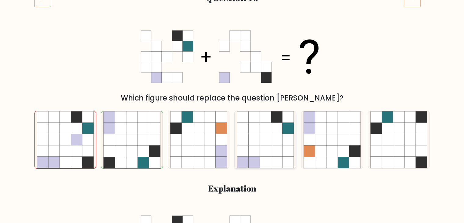
scroll to position [93, 0]
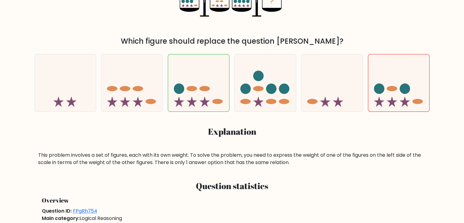
scroll to position [151, 0]
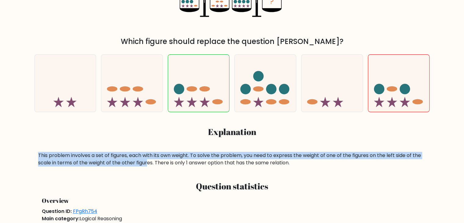
drag, startPoint x: 37, startPoint y: 155, endPoint x: 147, endPoint y: 159, distance: 109.5
click at [147, 159] on div "This problem involves a set of figures, each with its own weight. To solve the …" at bounding box center [231, 159] width 395 height 15
click at [147, 159] on div "This problem involves a set of figures, each with its own weight. To solve the …" at bounding box center [232, 159] width 388 height 15
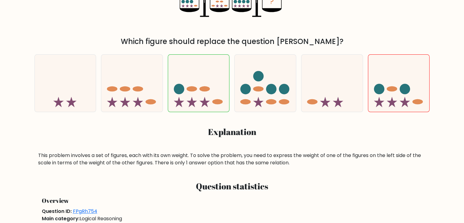
click at [147, 159] on div "This problem involves a set of figures, each with its own weight. To solve the …" at bounding box center [232, 159] width 388 height 15
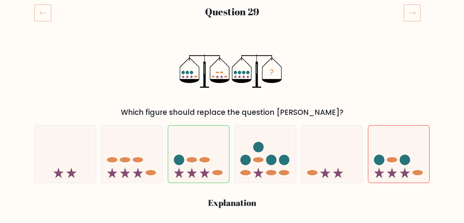
scroll to position [80, 0]
click at [310, 64] on div "? Which figure should replace the question mark?" at bounding box center [232, 77] width 402 height 80
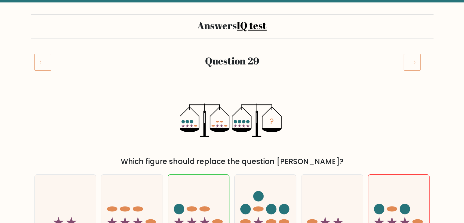
scroll to position [0, 0]
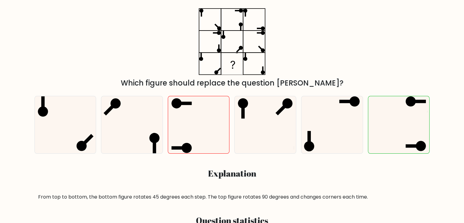
scroll to position [109, 0]
click at [267, 127] on icon at bounding box center [265, 124] width 57 height 57
click at [232, 5] on input "d." at bounding box center [232, 3] width 0 height 3
radio input "true"
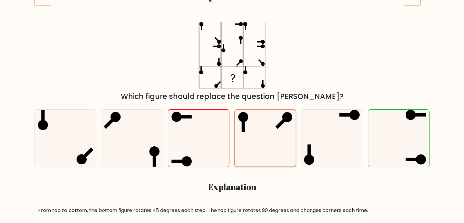
scroll to position [96, 0]
click at [278, 142] on icon at bounding box center [265, 138] width 56 height 56
click at [232, 19] on input "d." at bounding box center [232, 17] width 0 height 3
click at [204, 131] on icon at bounding box center [198, 138] width 57 height 57
click at [232, 19] on input "c." at bounding box center [232, 17] width 0 height 3
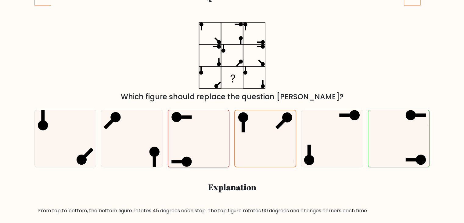
radio input "true"
click at [263, 149] on icon at bounding box center [265, 138] width 57 height 57
click at [232, 19] on input "d." at bounding box center [232, 17] width 0 height 3
radio input "true"
click at [263, 149] on icon at bounding box center [265, 138] width 56 height 56
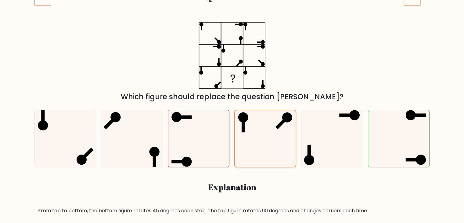
click at [232, 19] on input "d." at bounding box center [232, 17] width 0 height 3
click at [179, 146] on icon at bounding box center [198, 138] width 57 height 57
click at [232, 19] on input "c." at bounding box center [232, 17] width 0 height 3
radio input "true"
click at [179, 146] on icon at bounding box center [198, 138] width 57 height 57
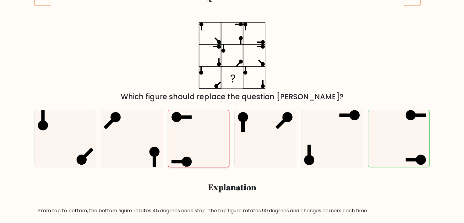
click at [232, 19] on input "c." at bounding box center [232, 17] width 0 height 3
click at [360, 52] on div "Which figure should replace the question mark?" at bounding box center [232, 62] width 402 height 80
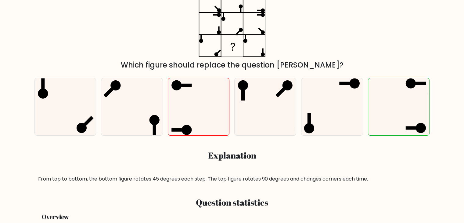
scroll to position [124, 0]
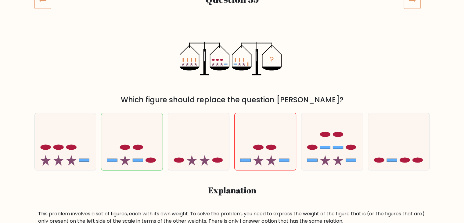
scroll to position [92, 0]
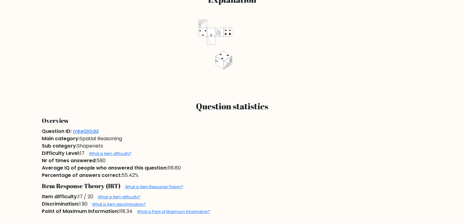
scroll to position [284, 0]
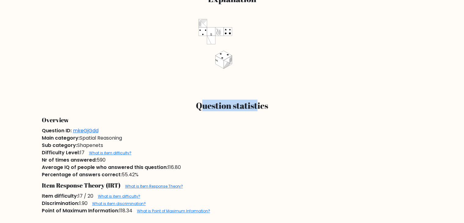
drag, startPoint x: 200, startPoint y: 105, endPoint x: 258, endPoint y: 101, distance: 58.0
click at [258, 101] on h3 "Question statistics" at bounding box center [232, 105] width 381 height 10
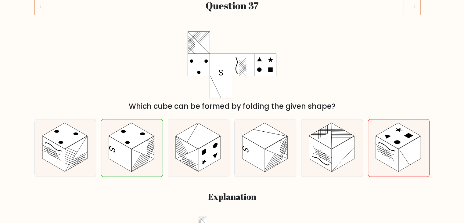
scroll to position [87, 0]
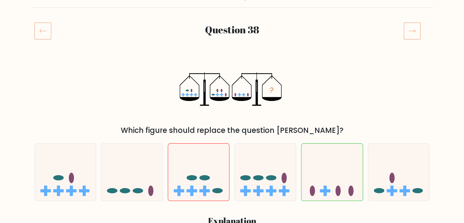
scroll to position [62, 0]
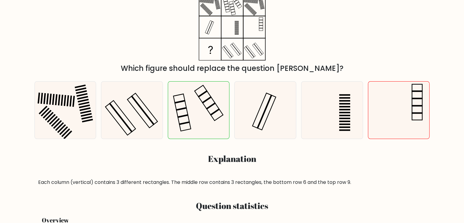
scroll to position [126, 0]
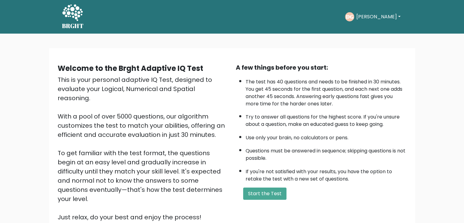
click at [372, 13] on button "[PERSON_NAME]" at bounding box center [378, 17] width 48 height 8
click at [380, 37] on ul "Dashboard Profile Settings Logout" at bounding box center [369, 50] width 49 height 56
click at [371, 21] on div "DG Divyansh Dashboard Profile Settings Logout" at bounding box center [373, 16] width 57 height 9
click at [368, 20] on button "[PERSON_NAME]" at bounding box center [378, 17] width 48 height 8
click at [365, 28] on link "Dashboard" at bounding box center [369, 33] width 48 height 10
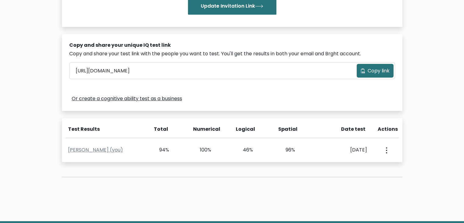
scroll to position [194, 0]
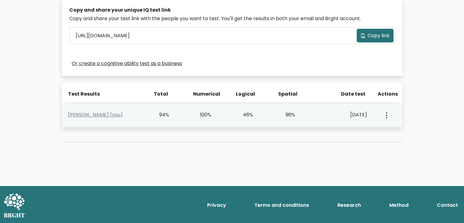
click at [387, 112] on button "button" at bounding box center [385, 114] width 5 height 19
click at [406, 128] on link "View Profile" at bounding box center [407, 132] width 48 height 10
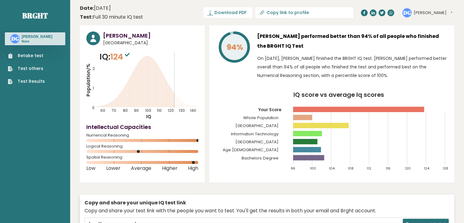
click at [26, 80] on link "Test Results" at bounding box center [26, 81] width 37 height 6
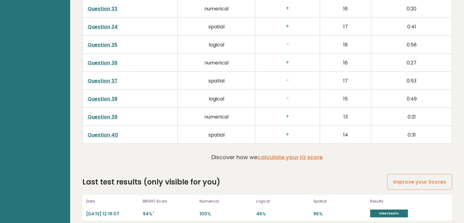
scroll to position [1586, 0]
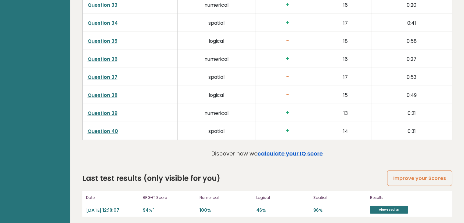
click at [282, 149] on link "calculate your IQ score" at bounding box center [289, 153] width 65 height 8
